Goal: Transaction & Acquisition: Purchase product/service

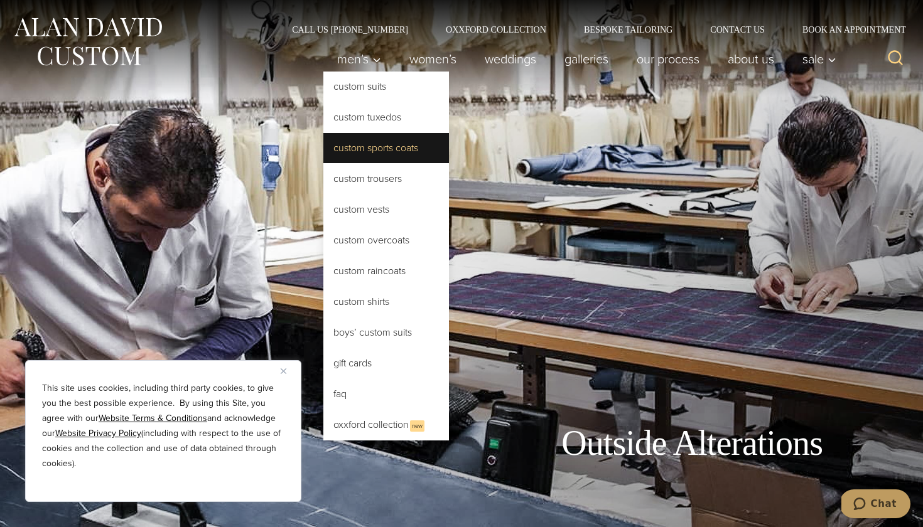
click at [359, 157] on link "Custom Sports Coats" at bounding box center [386, 148] width 126 height 30
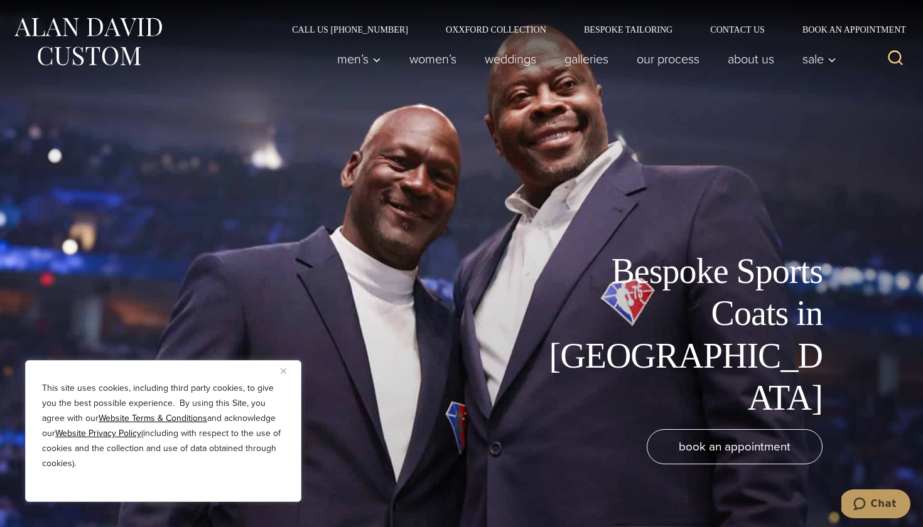
scroll to position [5, 0]
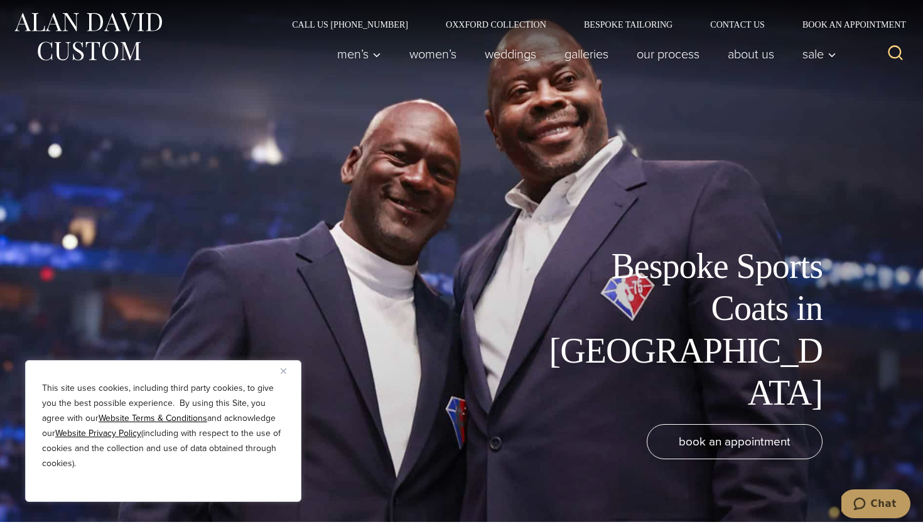
click at [287, 369] on button "Close" at bounding box center [288, 370] width 15 height 15
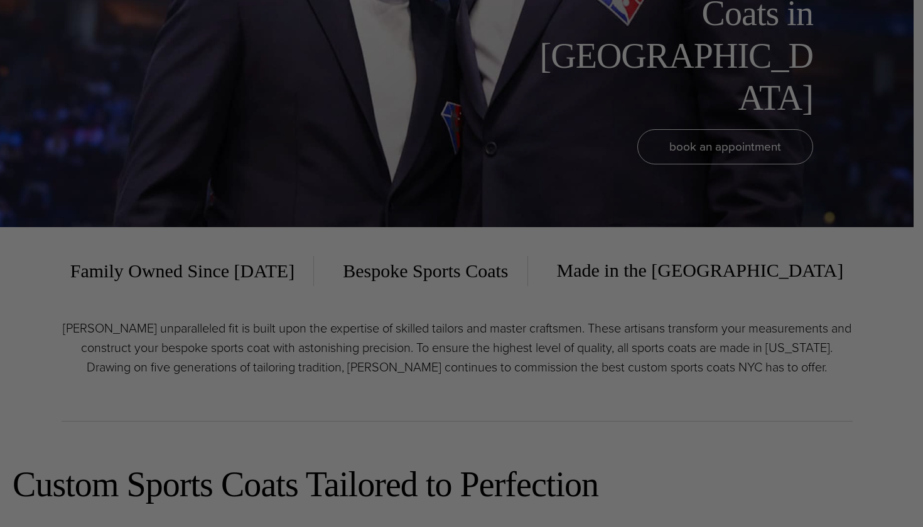
scroll to position [0, 0]
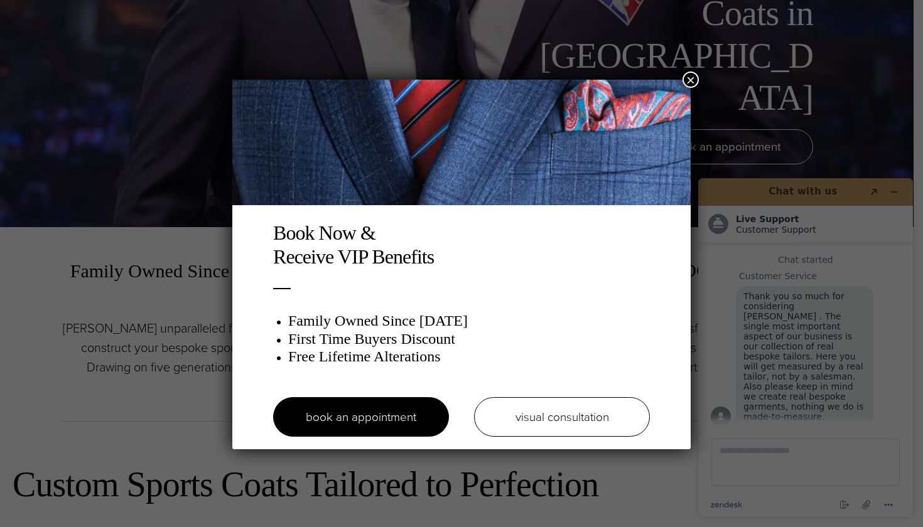
click at [692, 74] on button "×" at bounding box center [690, 80] width 16 height 16
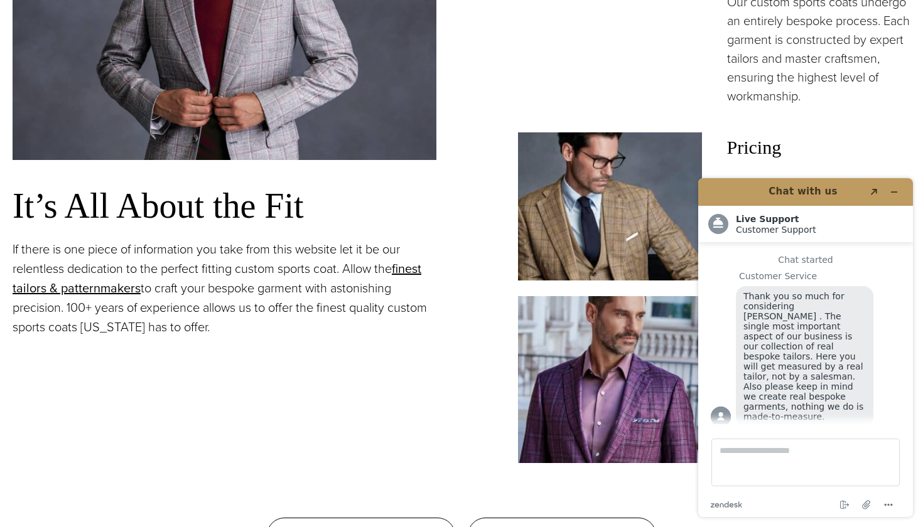
scroll to position [1031, 0]
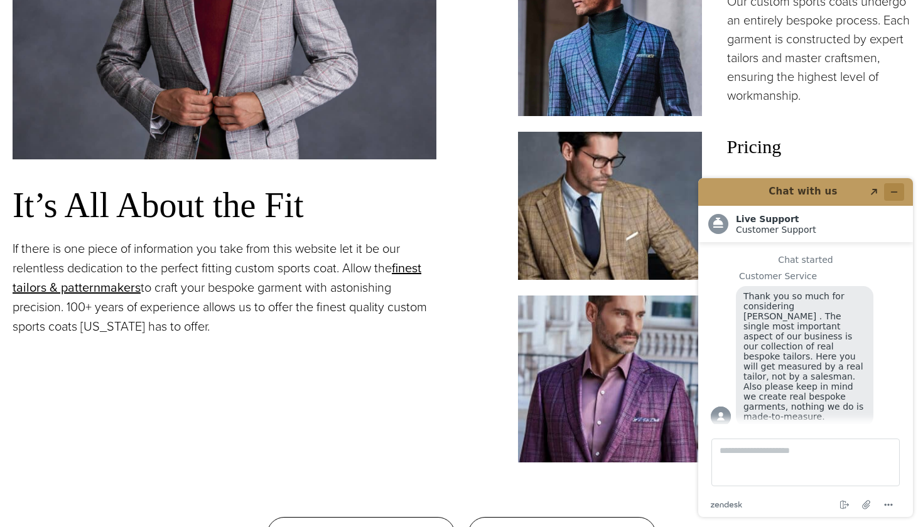
click at [892, 193] on icon "Minimize widget" at bounding box center [893, 192] width 9 height 9
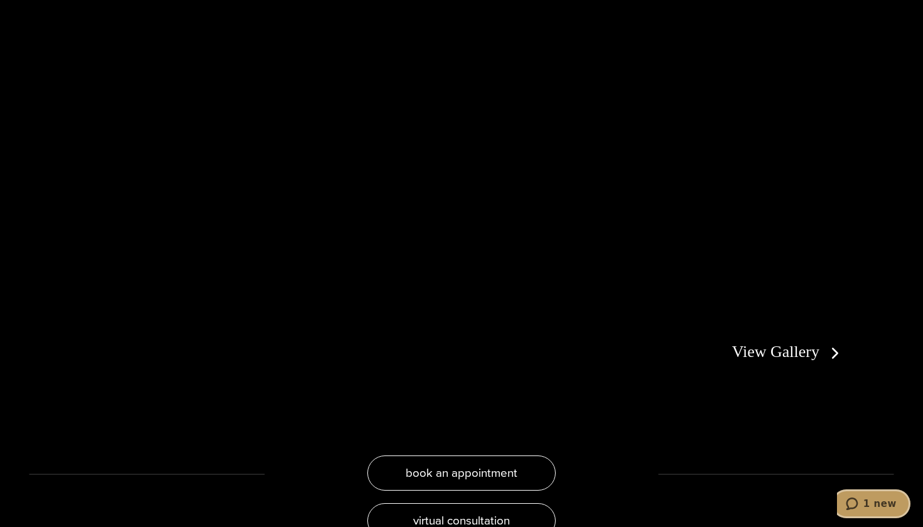
scroll to position [2400, 0]
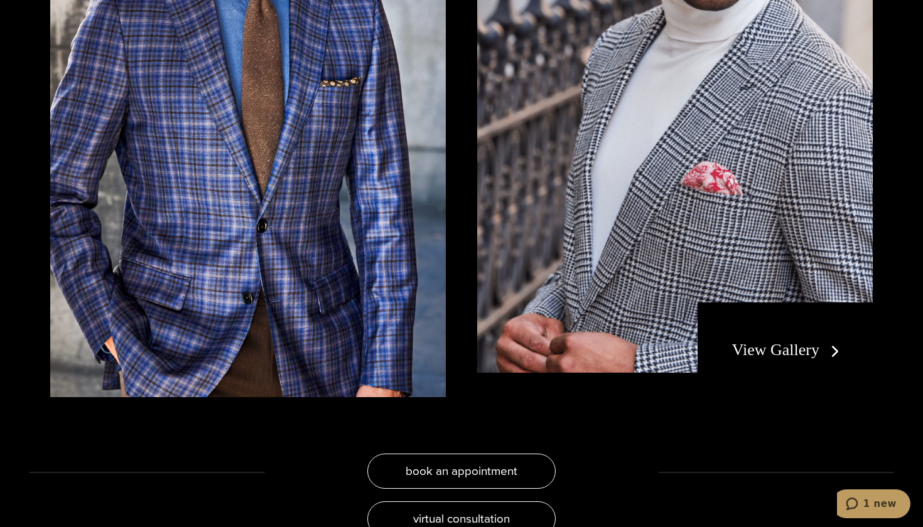
click at [798, 354] on link "View Gallery" at bounding box center [788, 350] width 112 height 18
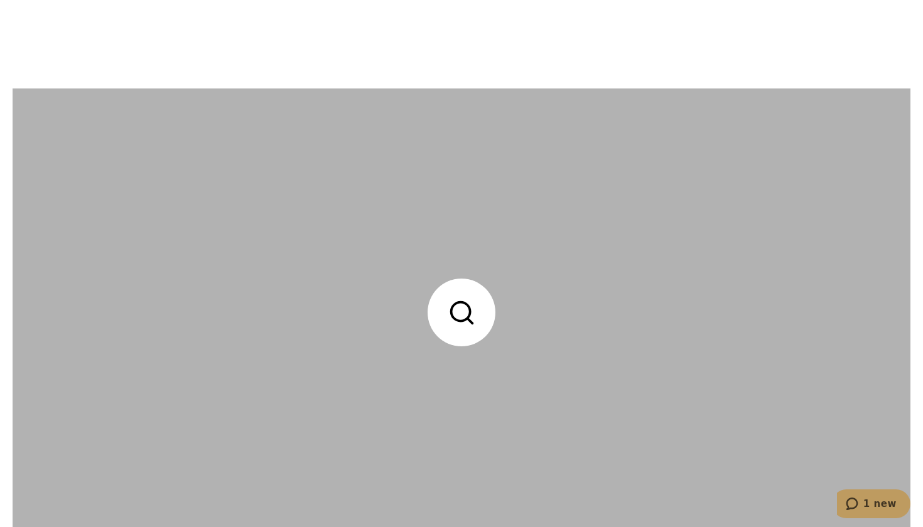
scroll to position [3291, 0]
